Goal: Transaction & Acquisition: Purchase product/service

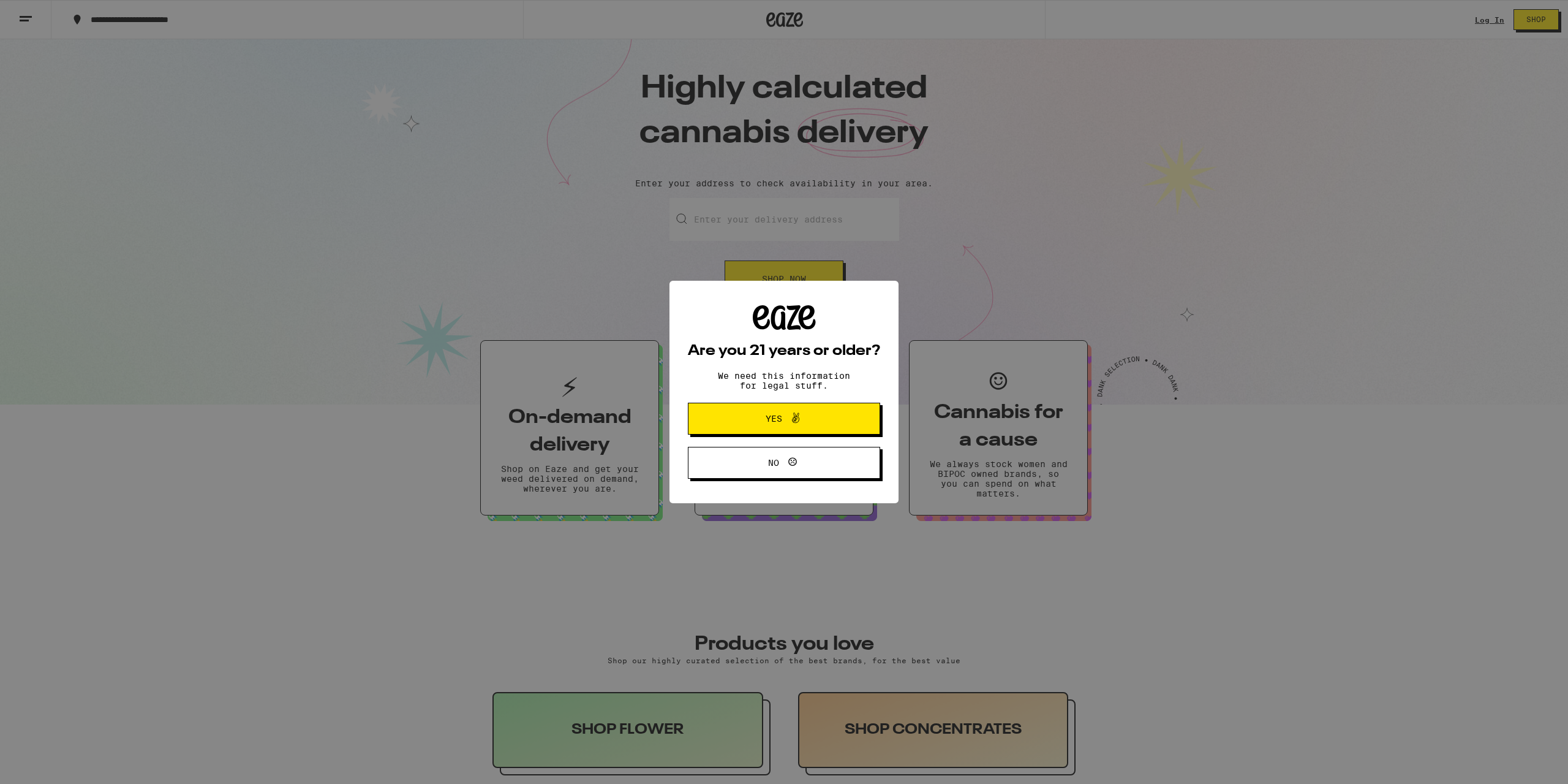
click at [822, 421] on span "Yes" at bounding box center [784, 418] width 93 height 16
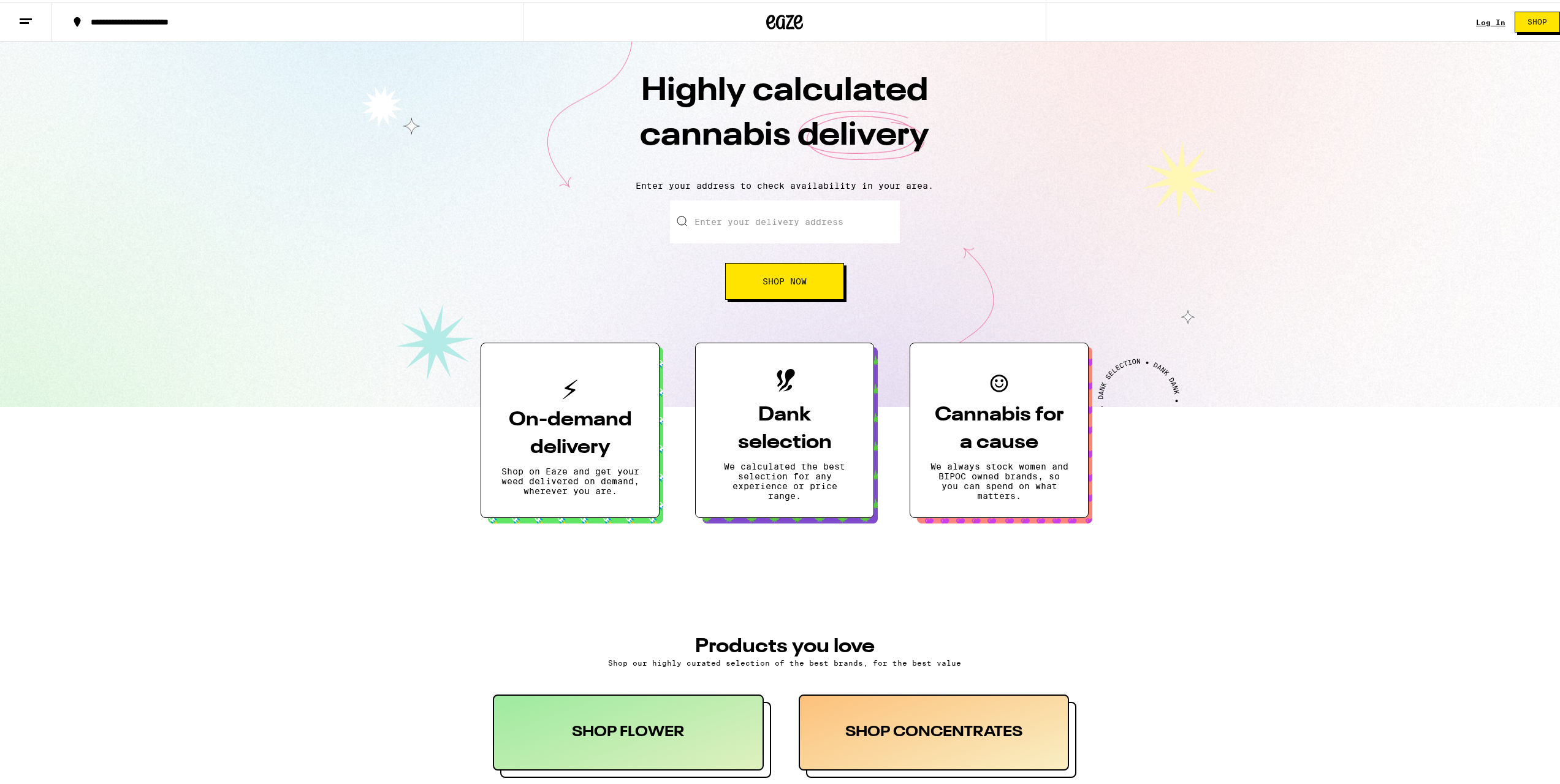
click at [747, 222] on input "Enter your delivery address" at bounding box center [785, 219] width 230 height 43
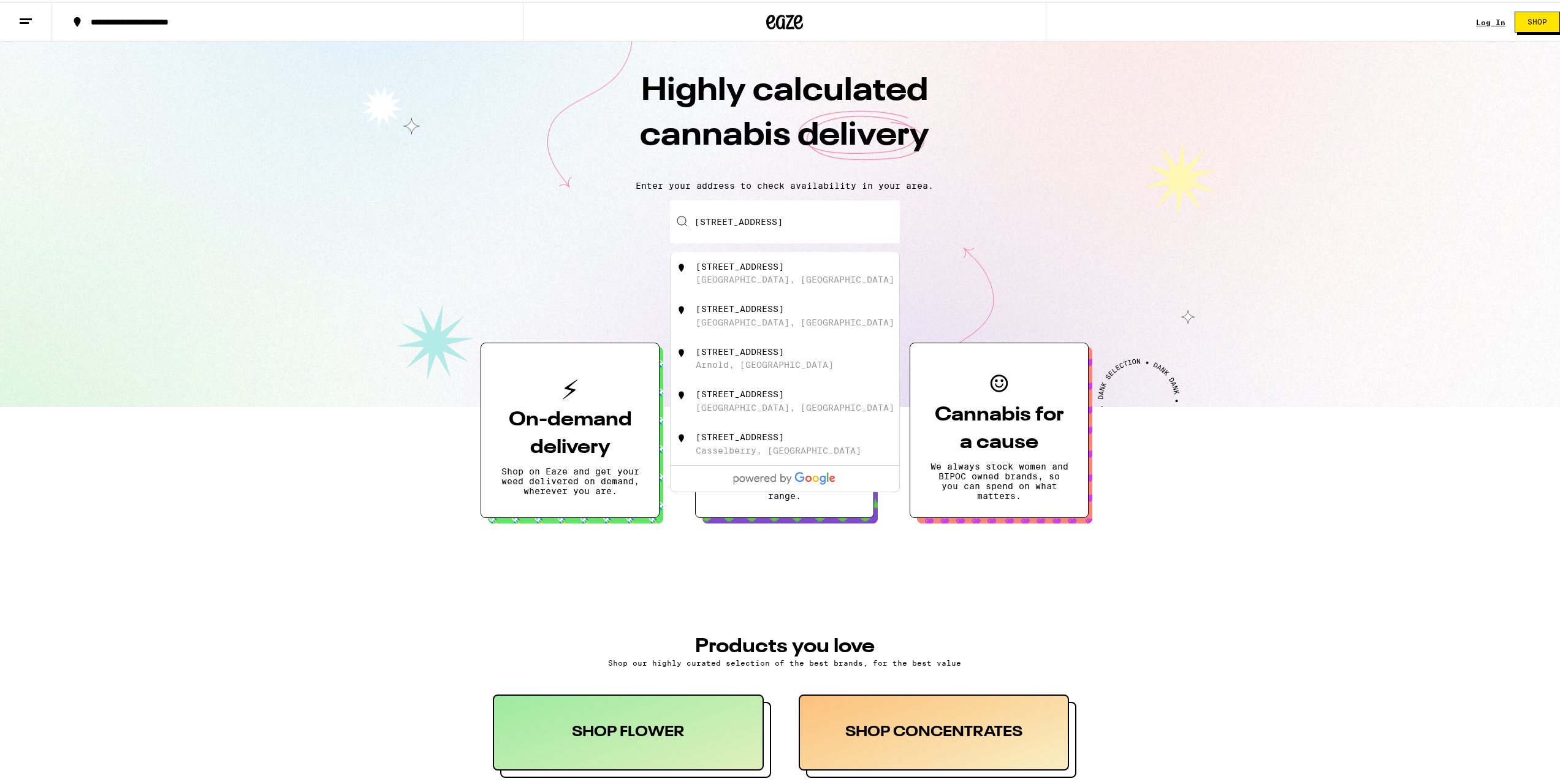
click at [774, 275] on div "[STREET_ADDRESS]" at bounding box center [805, 270] width 219 height 23
type input "[STREET_ADDRESS]"
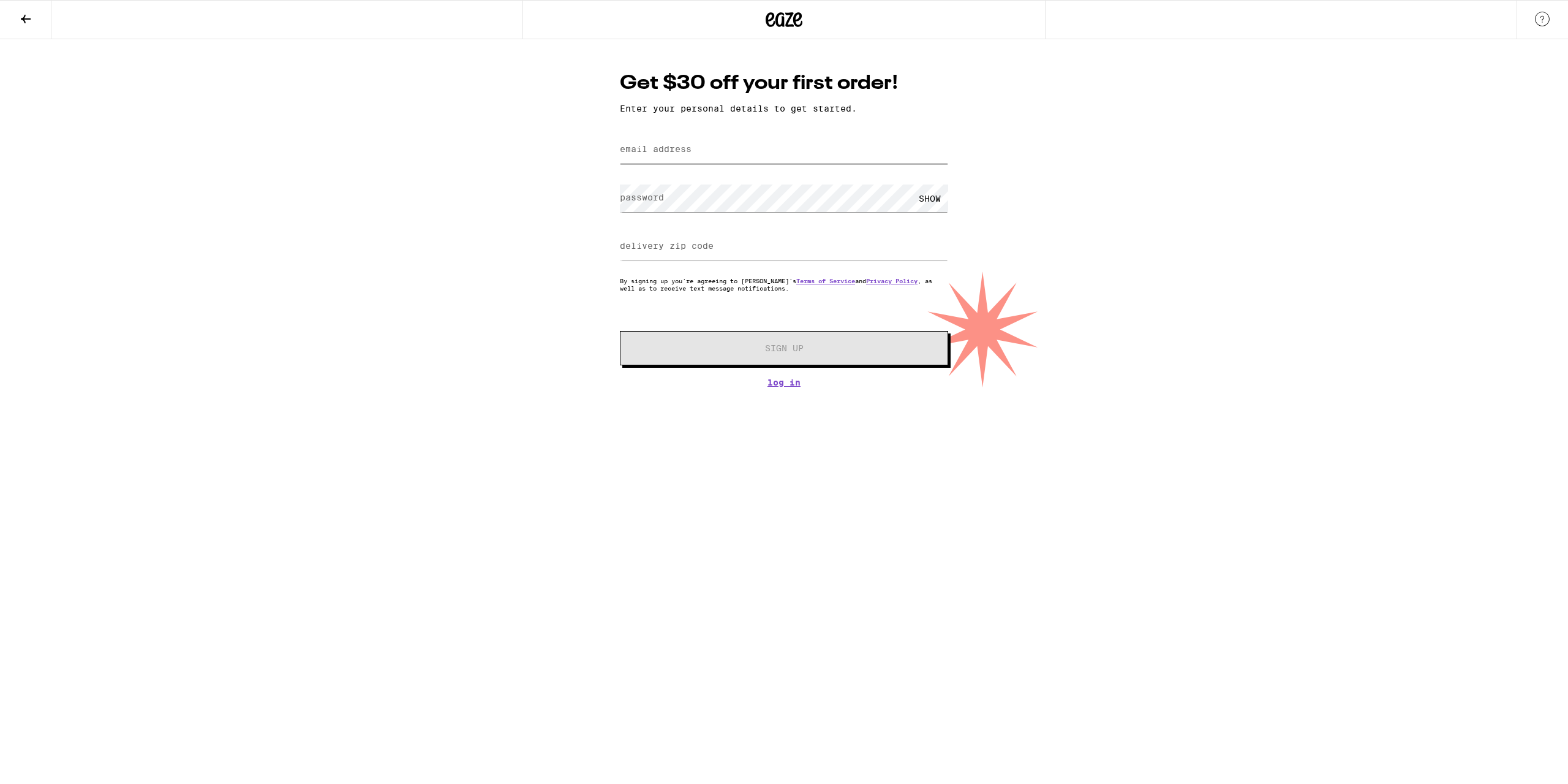
click at [722, 152] on input "email address" at bounding box center [784, 150] width 328 height 28
type input "[EMAIL_ADDRESS][DOMAIN_NAME]"
type input "95747"
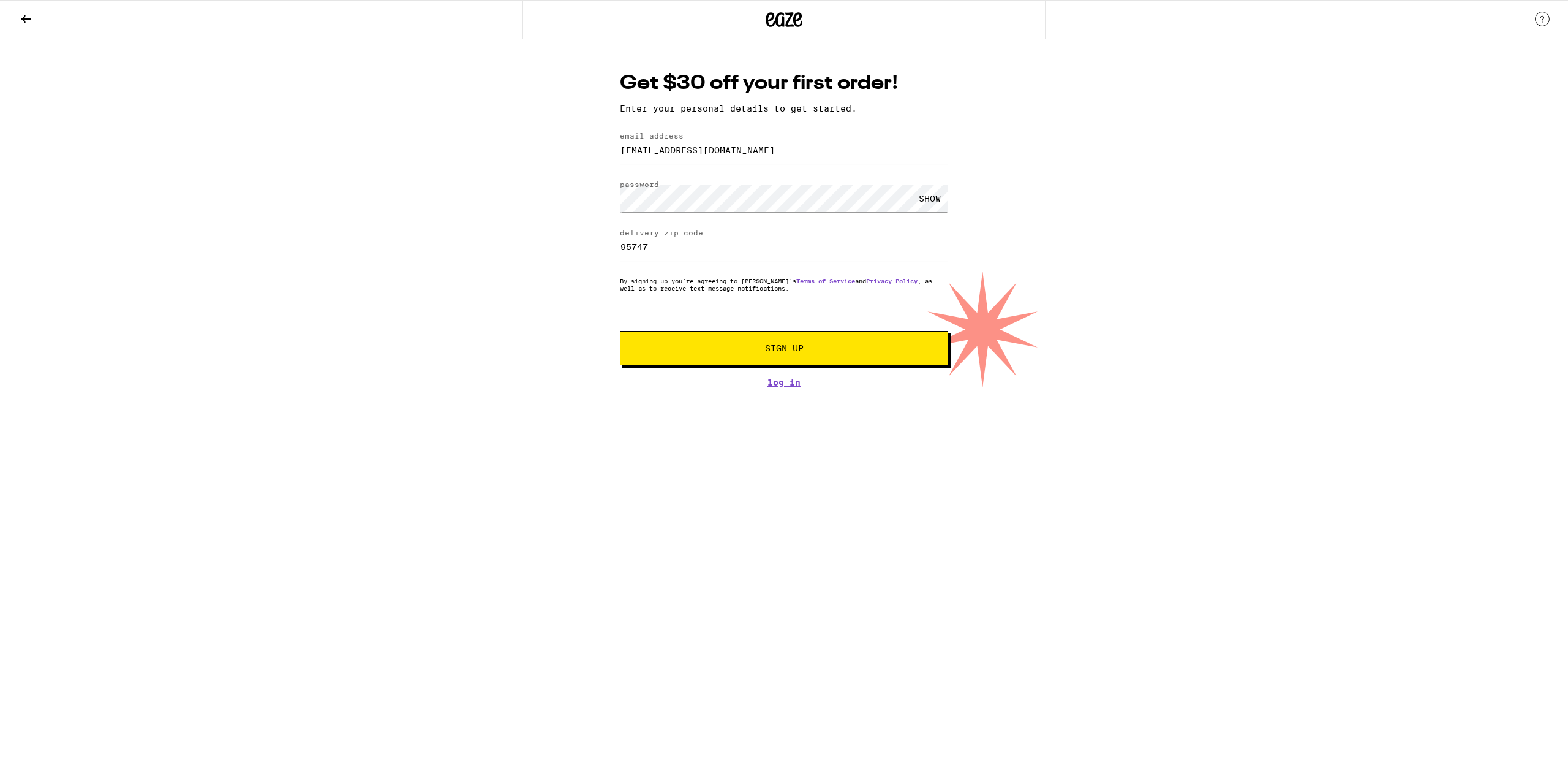
click at [796, 353] on span "Sign Up" at bounding box center [784, 348] width 39 height 9
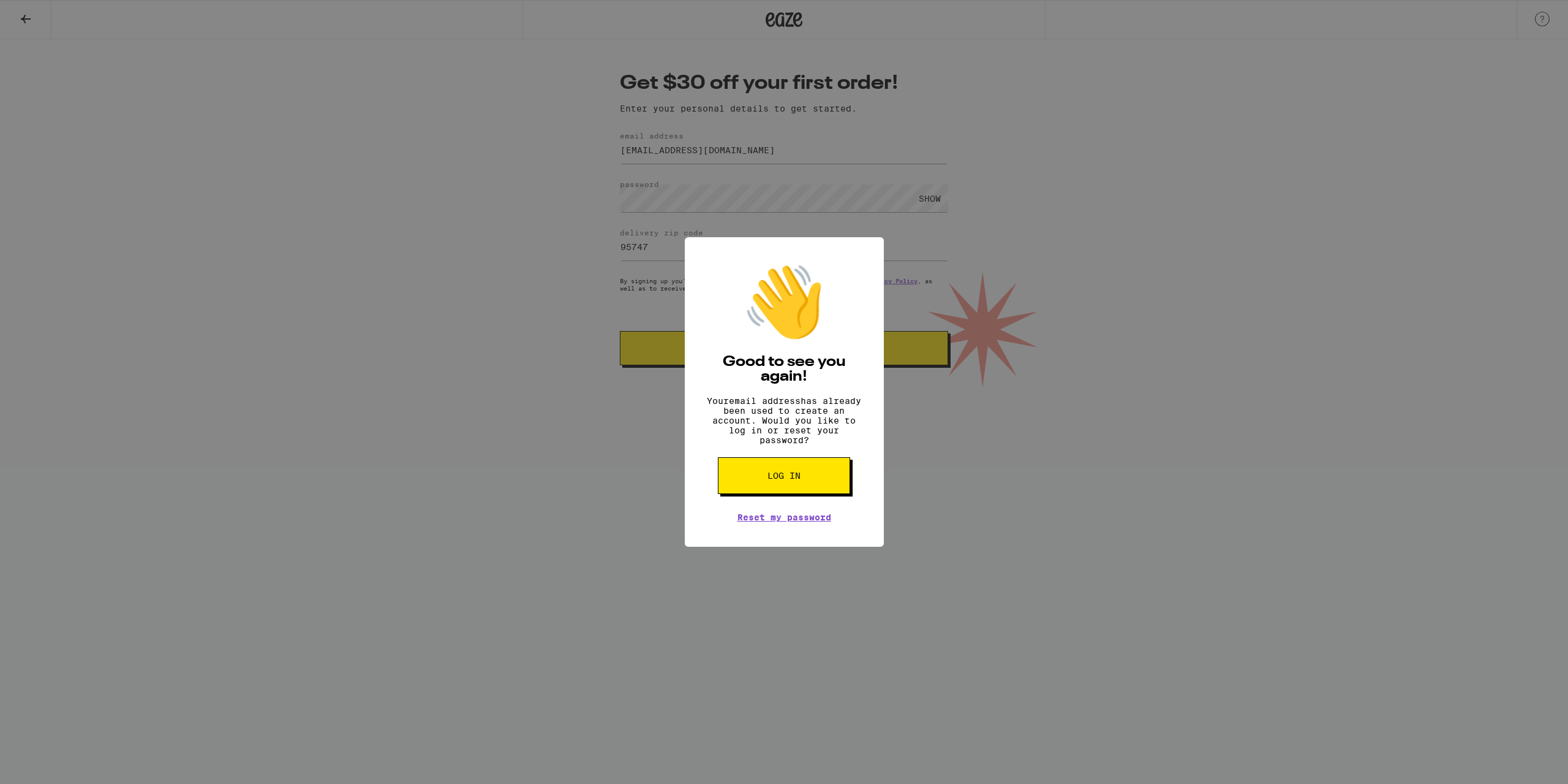
click at [808, 486] on button "Log in" at bounding box center [784, 476] width 133 height 37
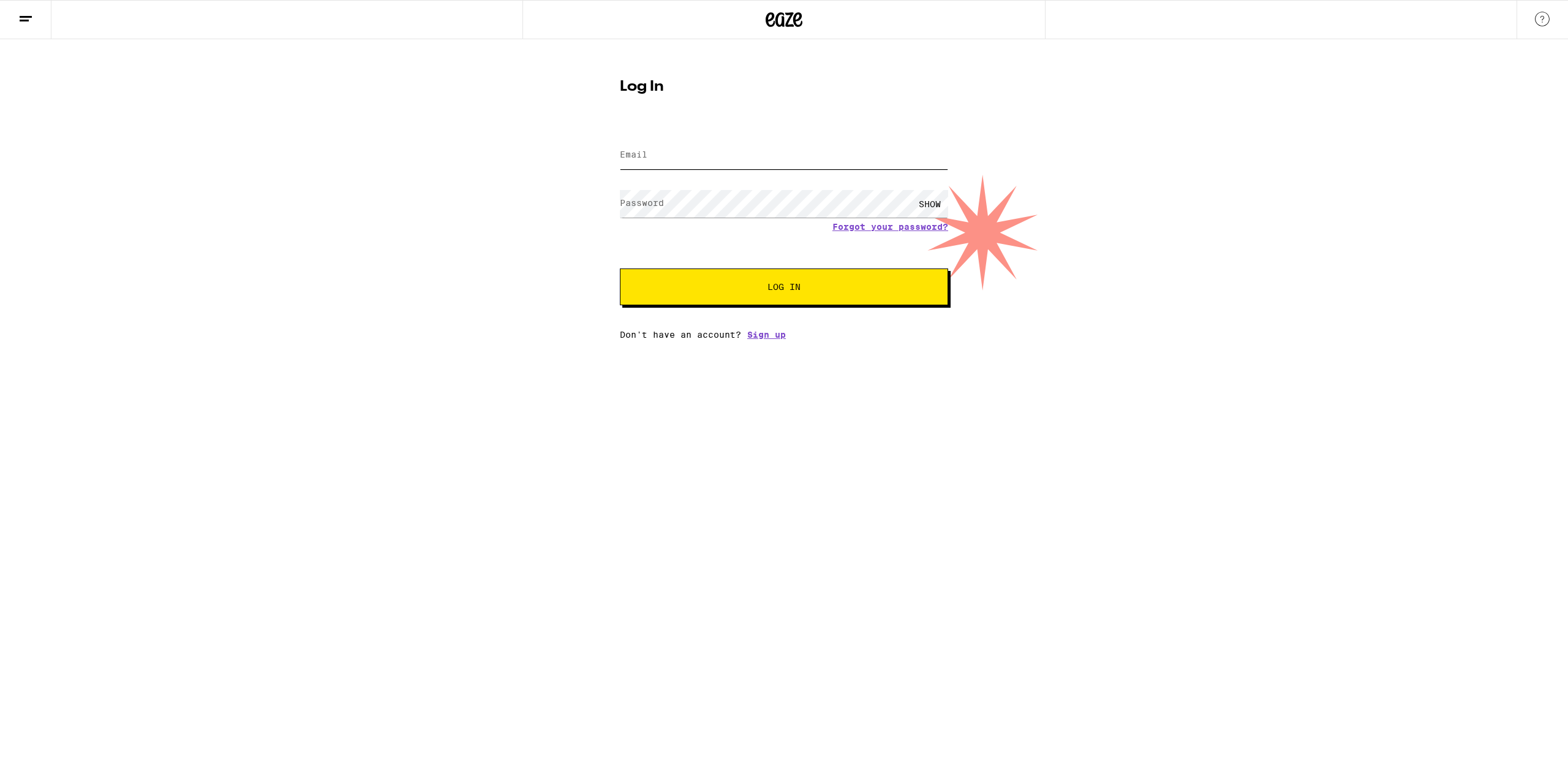
type input "mrueb2@yahoo.com"
click at [769, 288] on span "Log In" at bounding box center [784, 287] width 33 height 9
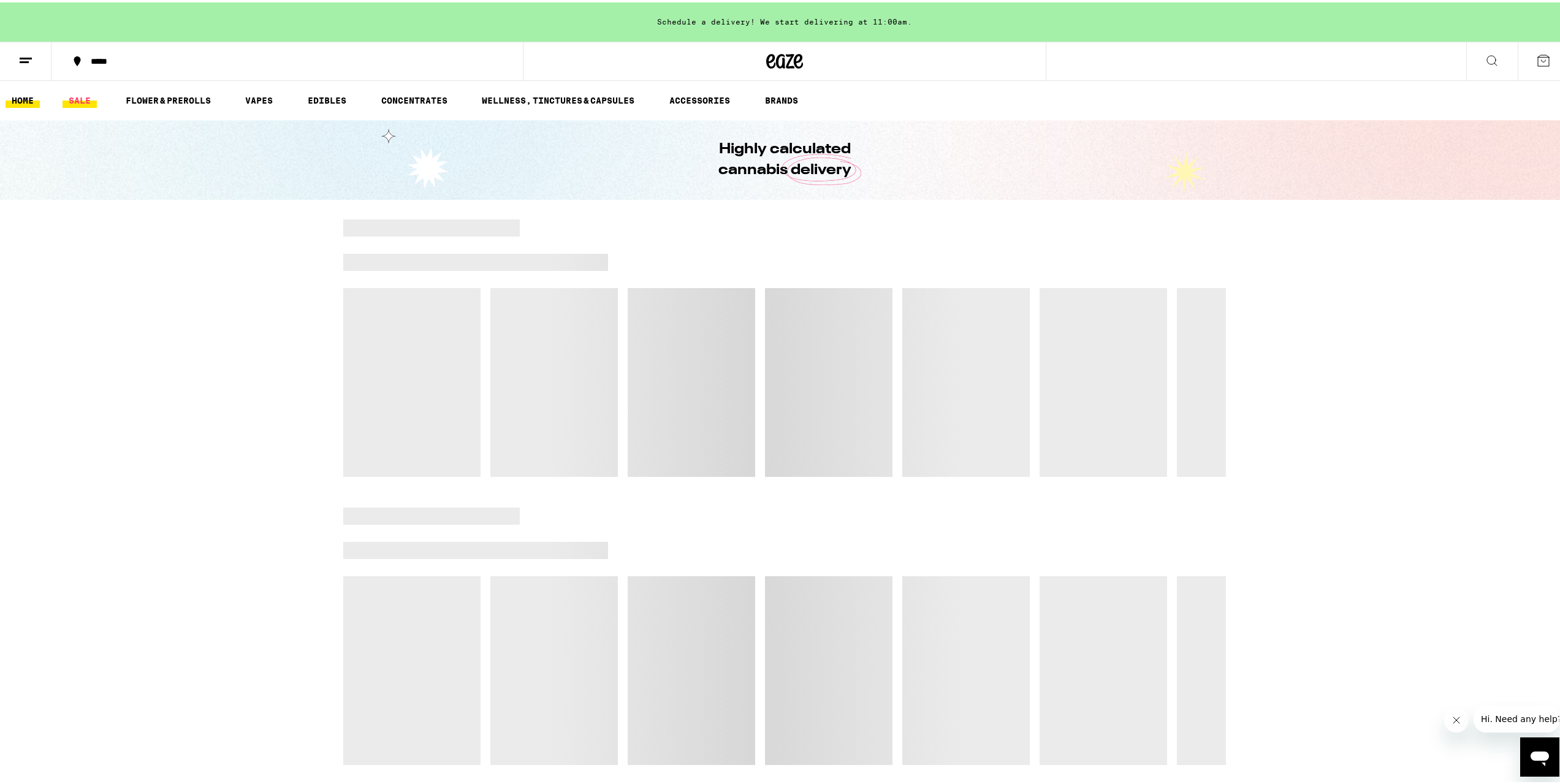
click at [75, 93] on link "SALE" at bounding box center [80, 98] width 34 height 15
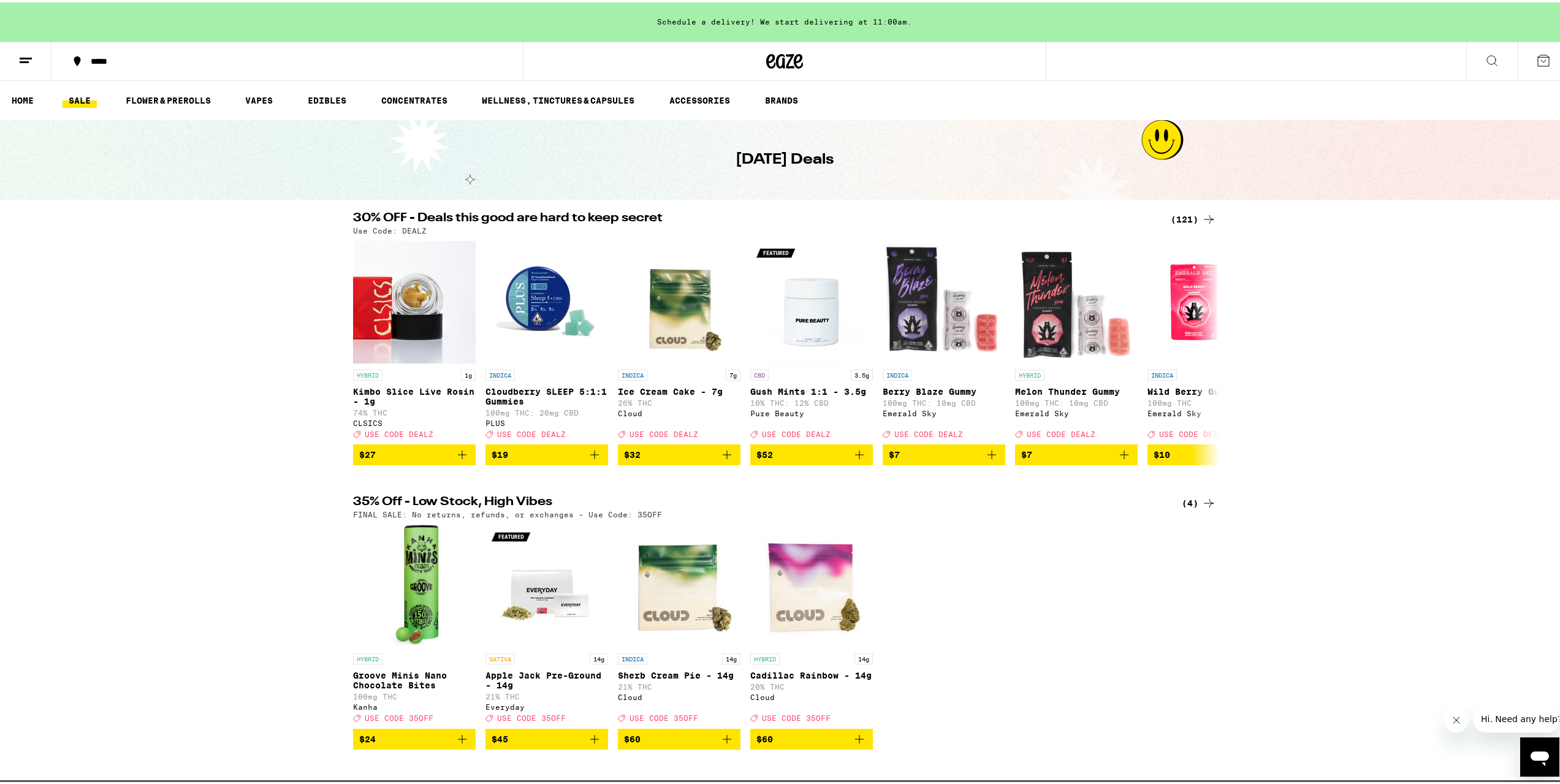
click at [1171, 214] on div "(121)" at bounding box center [1194, 217] width 45 height 15
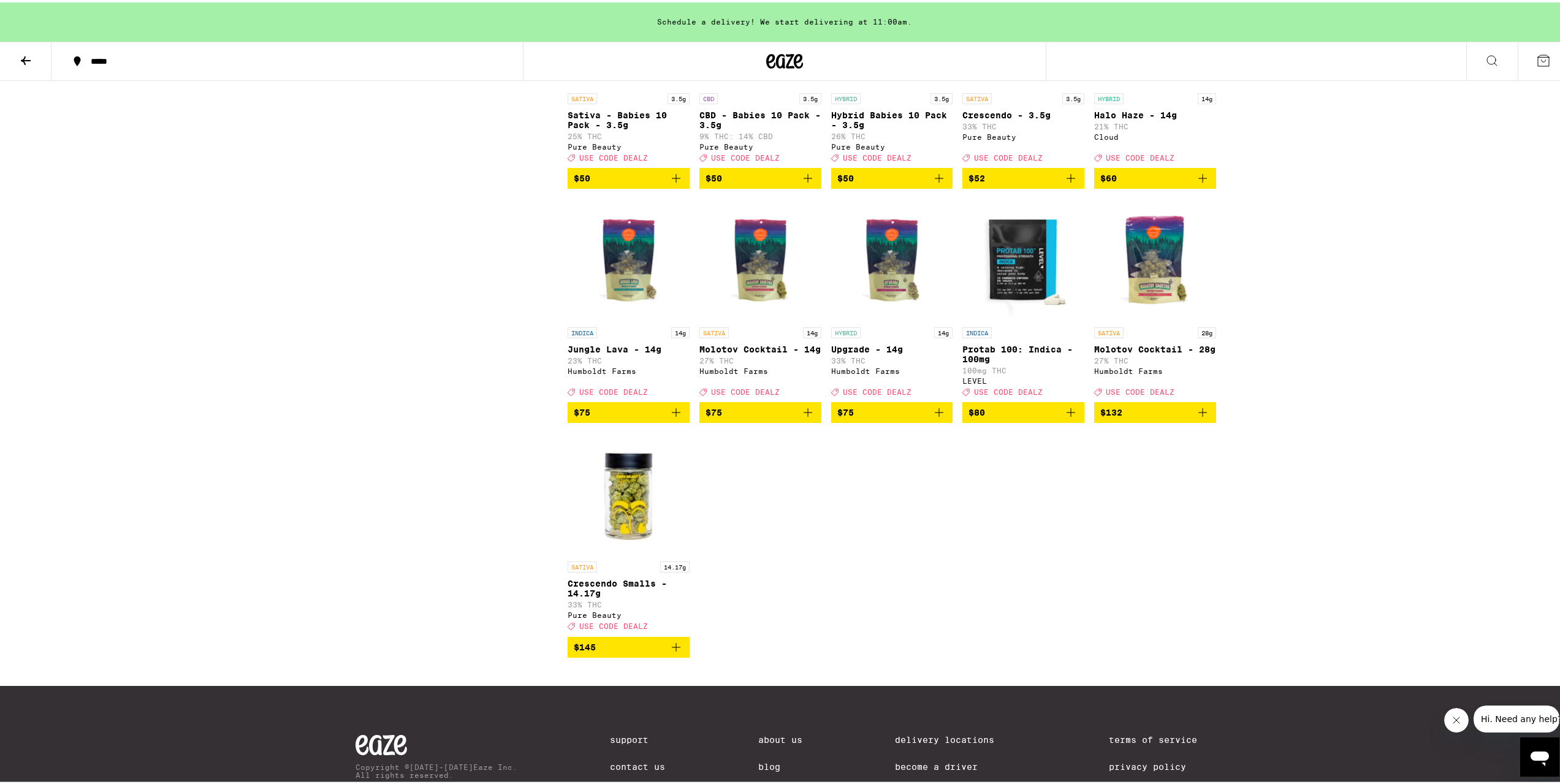
scroll to position [5454, 0]
